Goal: Leave review/rating

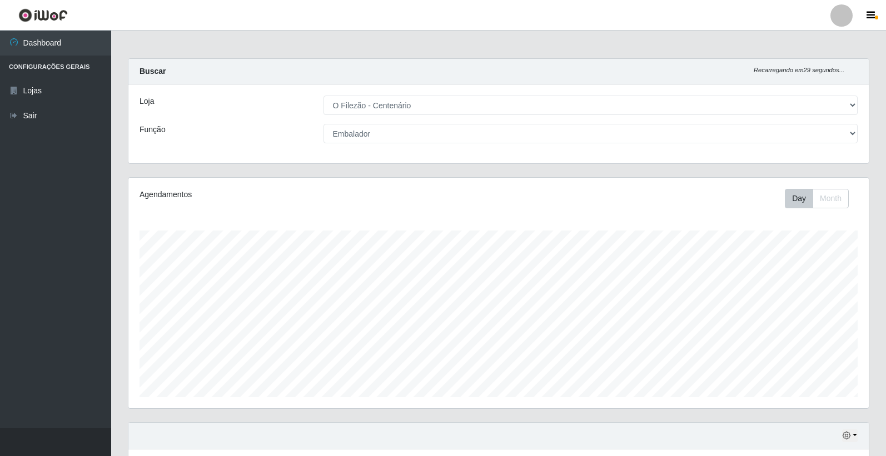
select select "203"
select select "1"
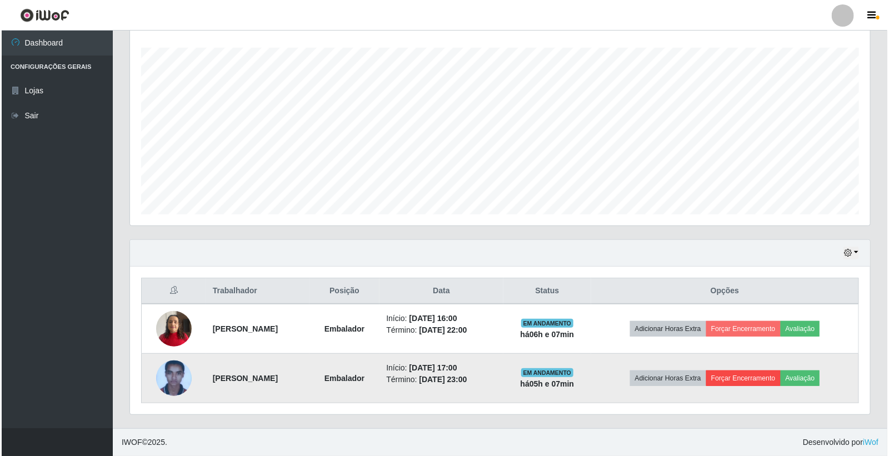
scroll to position [230, 740]
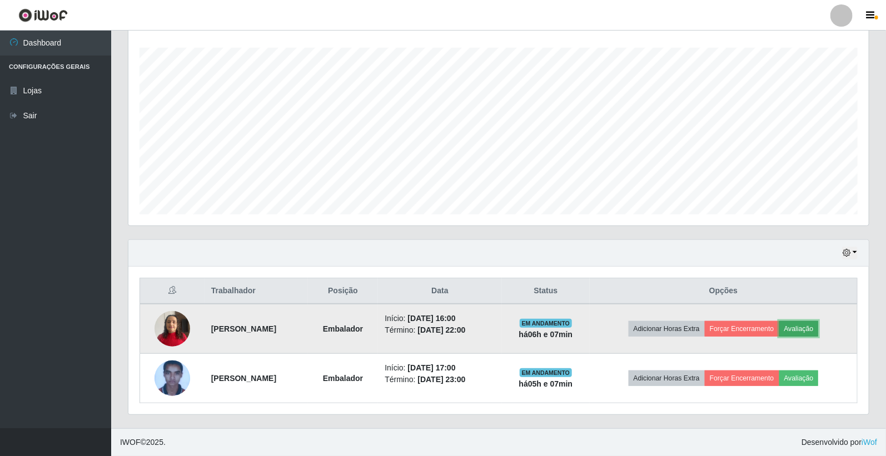
click at [808, 331] on button "Avaliação" at bounding box center [798, 329] width 39 height 16
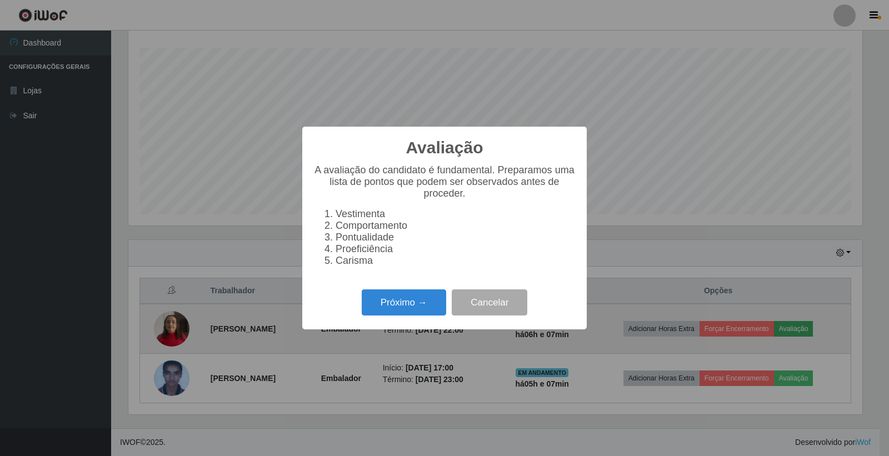
scroll to position [230, 734]
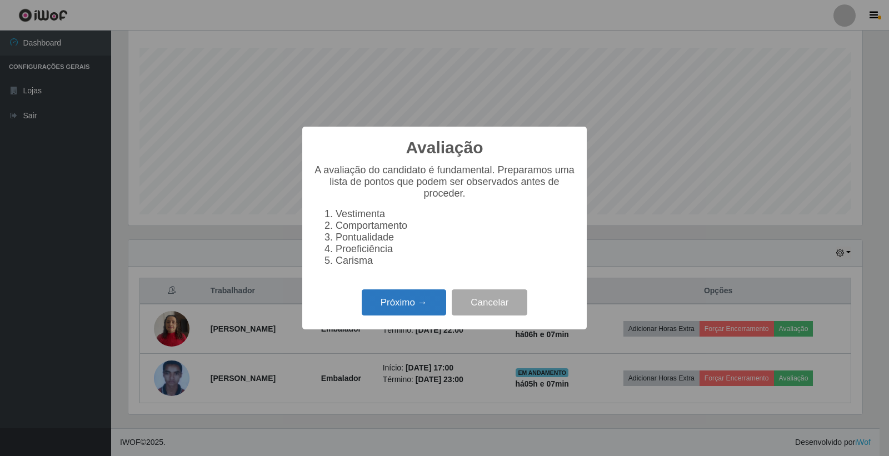
click at [398, 308] on button "Próximo →" at bounding box center [404, 303] width 84 height 26
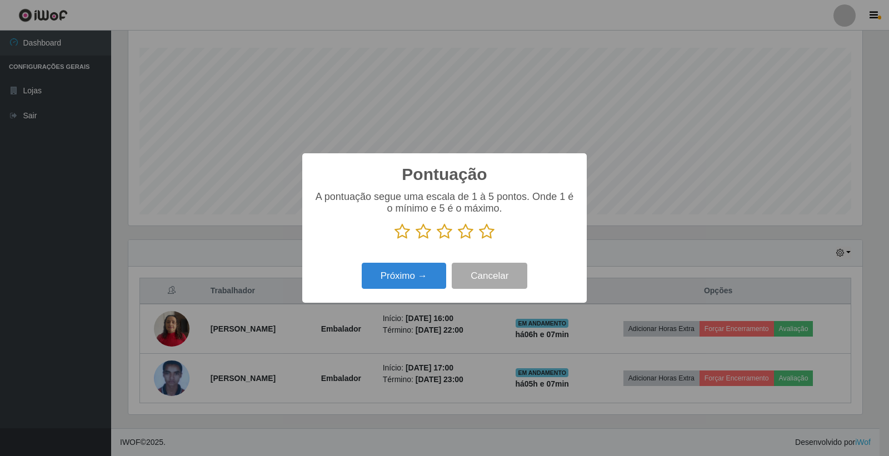
scroll to position [555545, 555041]
click at [489, 231] on icon at bounding box center [487, 231] width 16 height 17
click at [479, 240] on input "radio" at bounding box center [479, 240] width 0 height 0
click at [410, 275] on button "Próximo →" at bounding box center [404, 276] width 84 height 26
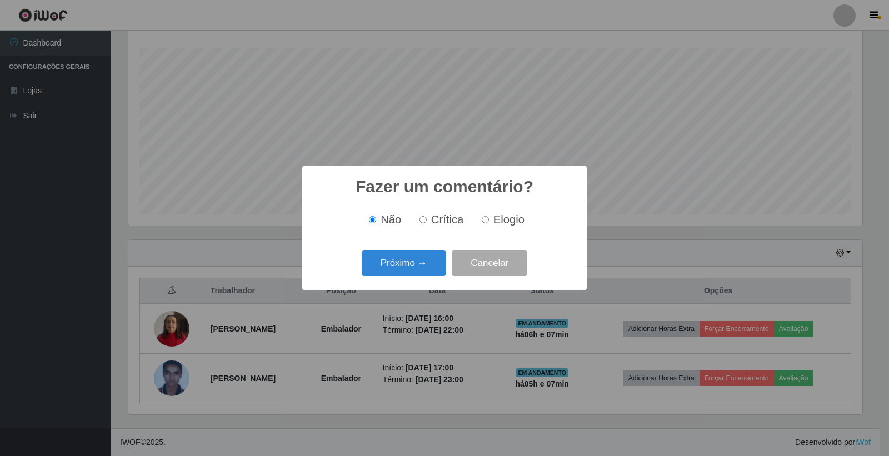
click at [488, 220] on label "Elogio" at bounding box center [500, 219] width 47 height 13
click at [488, 220] on input "Elogio" at bounding box center [485, 219] width 7 height 7
radio input "true"
click at [398, 267] on button "Próximo →" at bounding box center [404, 264] width 84 height 26
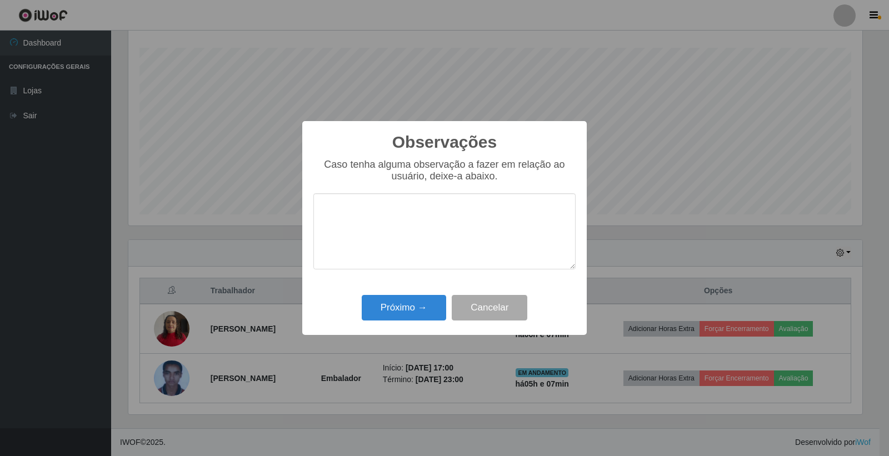
click at [388, 226] on textarea at bounding box center [444, 231] width 262 height 76
type textarea "[PERSON_NAME]"
click at [416, 303] on button "Próximo →" at bounding box center [404, 308] width 84 height 26
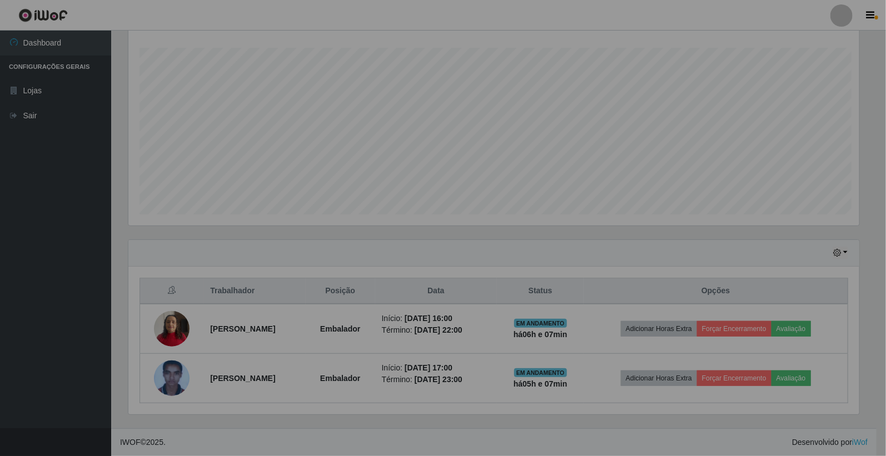
scroll to position [230, 740]
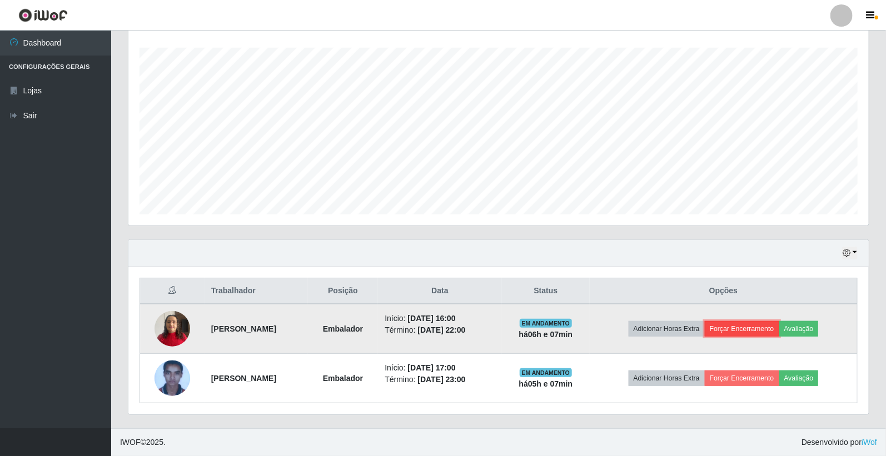
click at [751, 330] on button "Forçar Encerramento" at bounding box center [742, 329] width 74 height 16
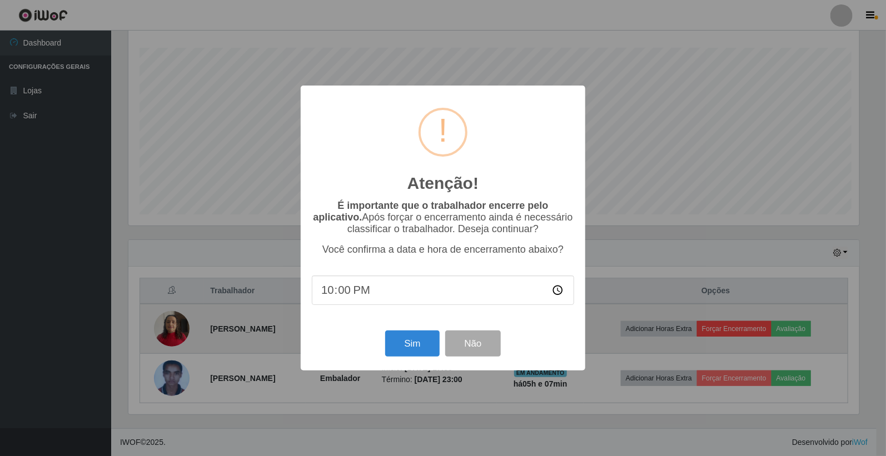
scroll to position [230, 734]
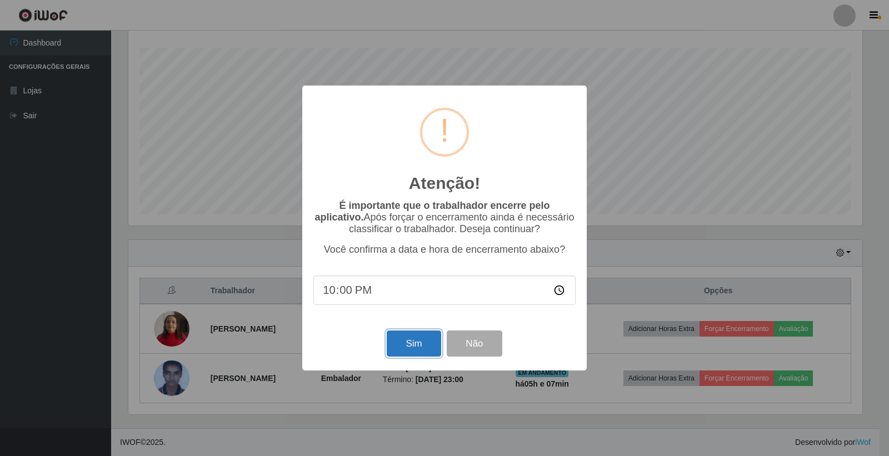
click at [428, 352] on button "Sim" at bounding box center [414, 344] width 54 height 26
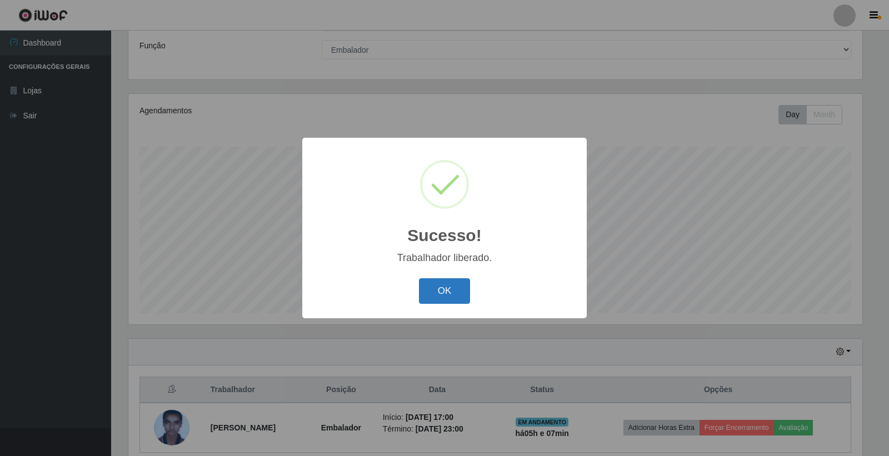
click at [437, 297] on button "OK" at bounding box center [445, 291] width 52 height 26
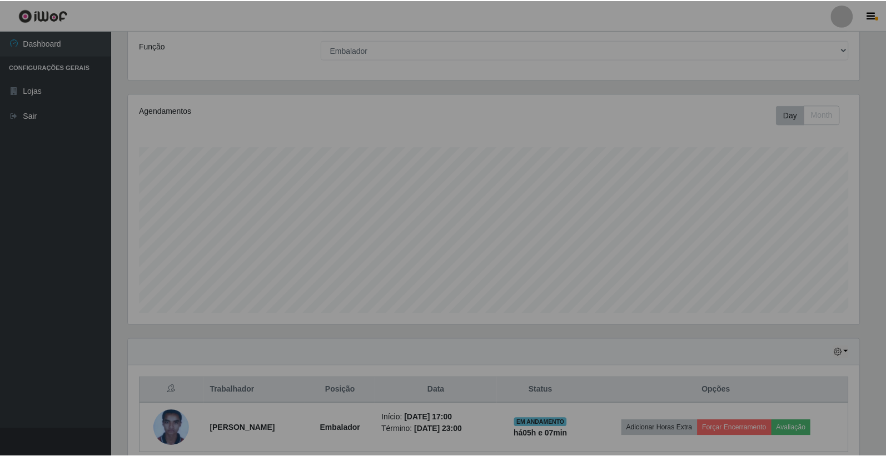
scroll to position [230, 740]
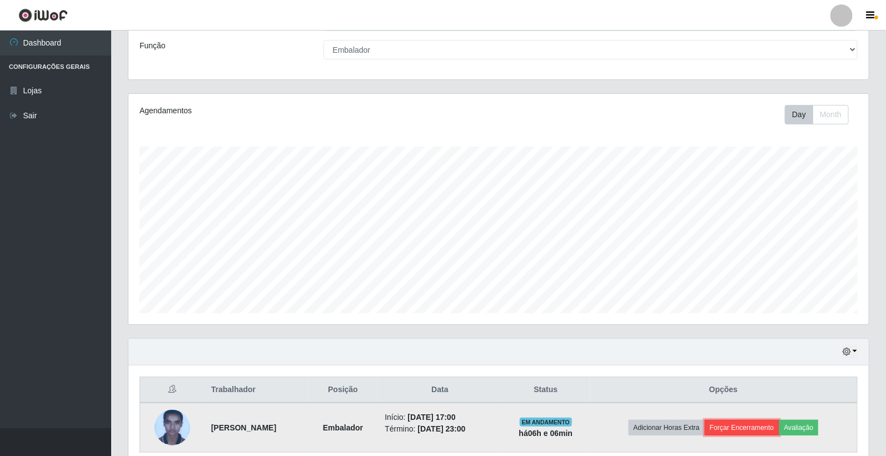
click at [755, 428] on button "Forçar Encerramento" at bounding box center [742, 428] width 74 height 16
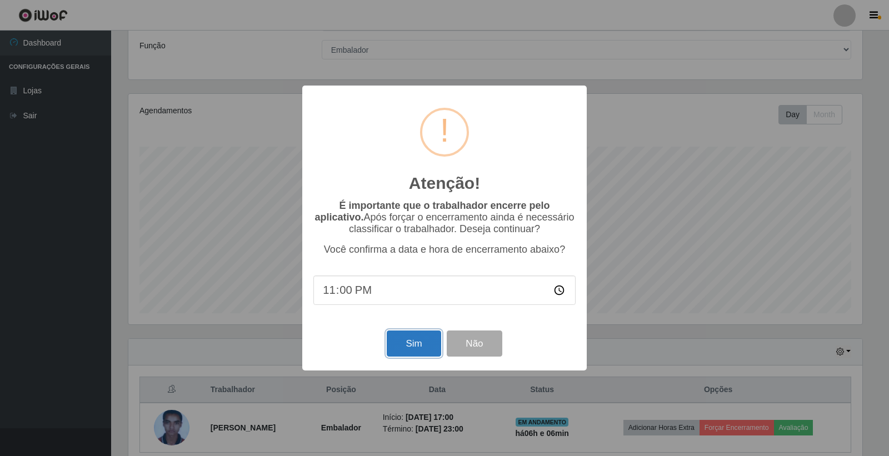
click at [410, 348] on button "Sim" at bounding box center [414, 344] width 54 height 26
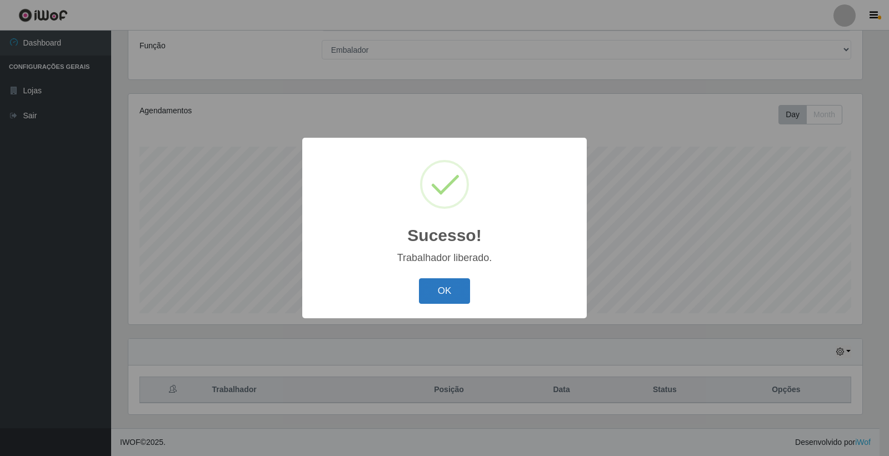
click at [451, 287] on button "OK" at bounding box center [445, 291] width 52 height 26
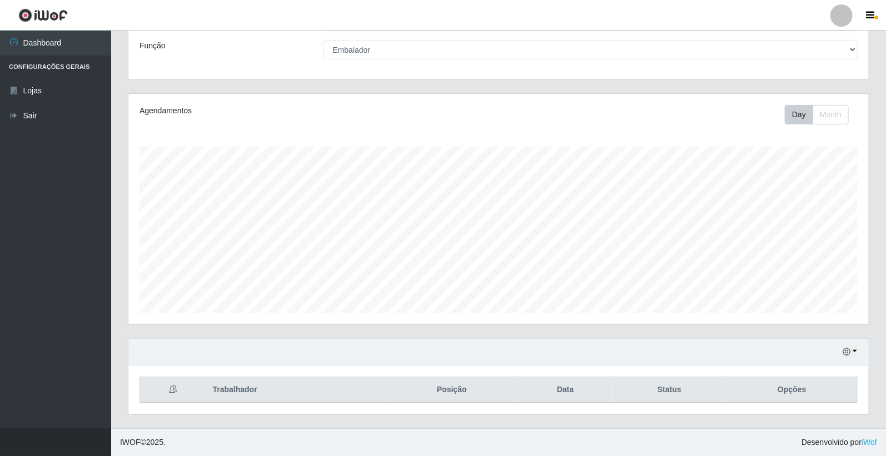
scroll to position [230, 740]
